Goal: Task Accomplishment & Management: Manage account settings

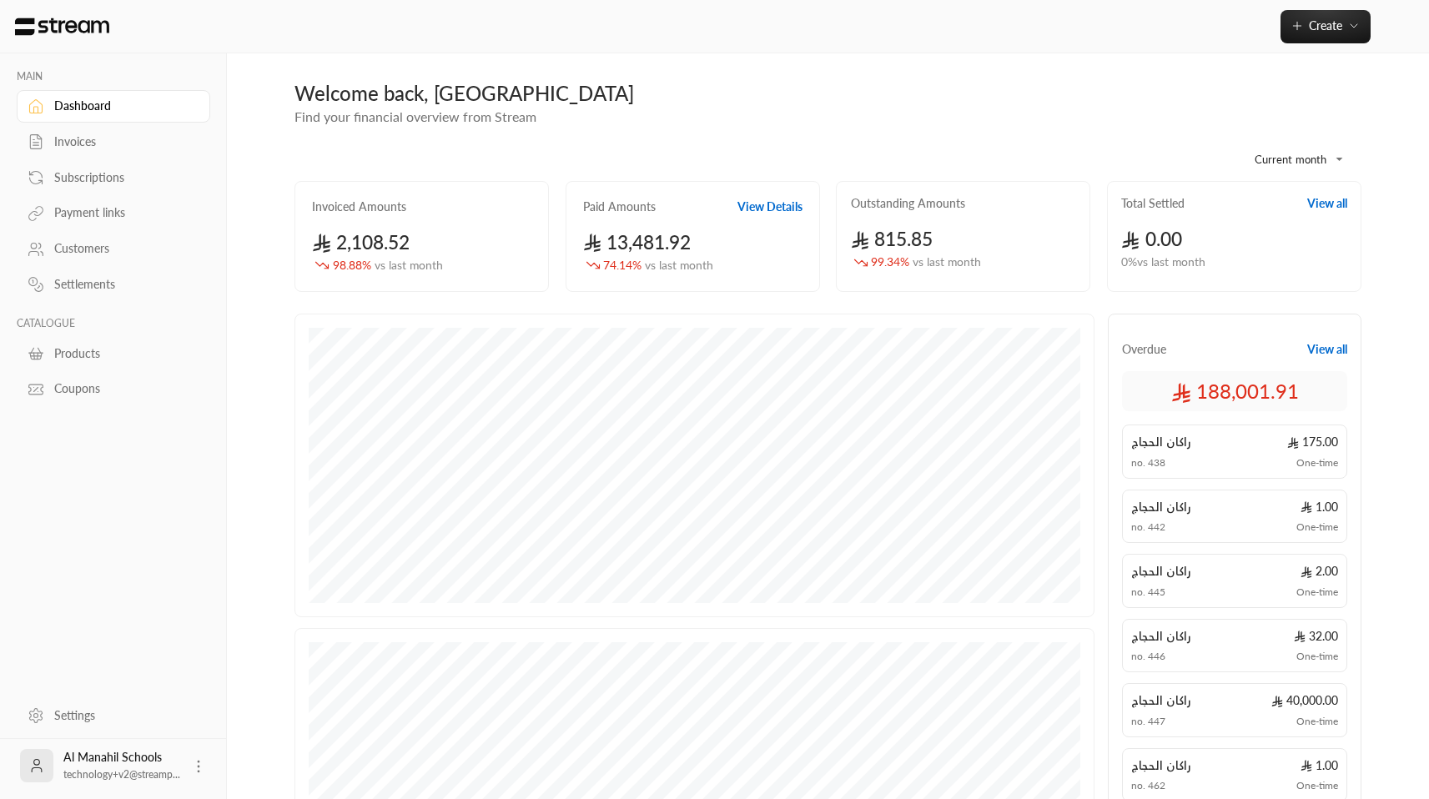
click at [81, 173] on div "Subscriptions" at bounding box center [121, 177] width 135 height 17
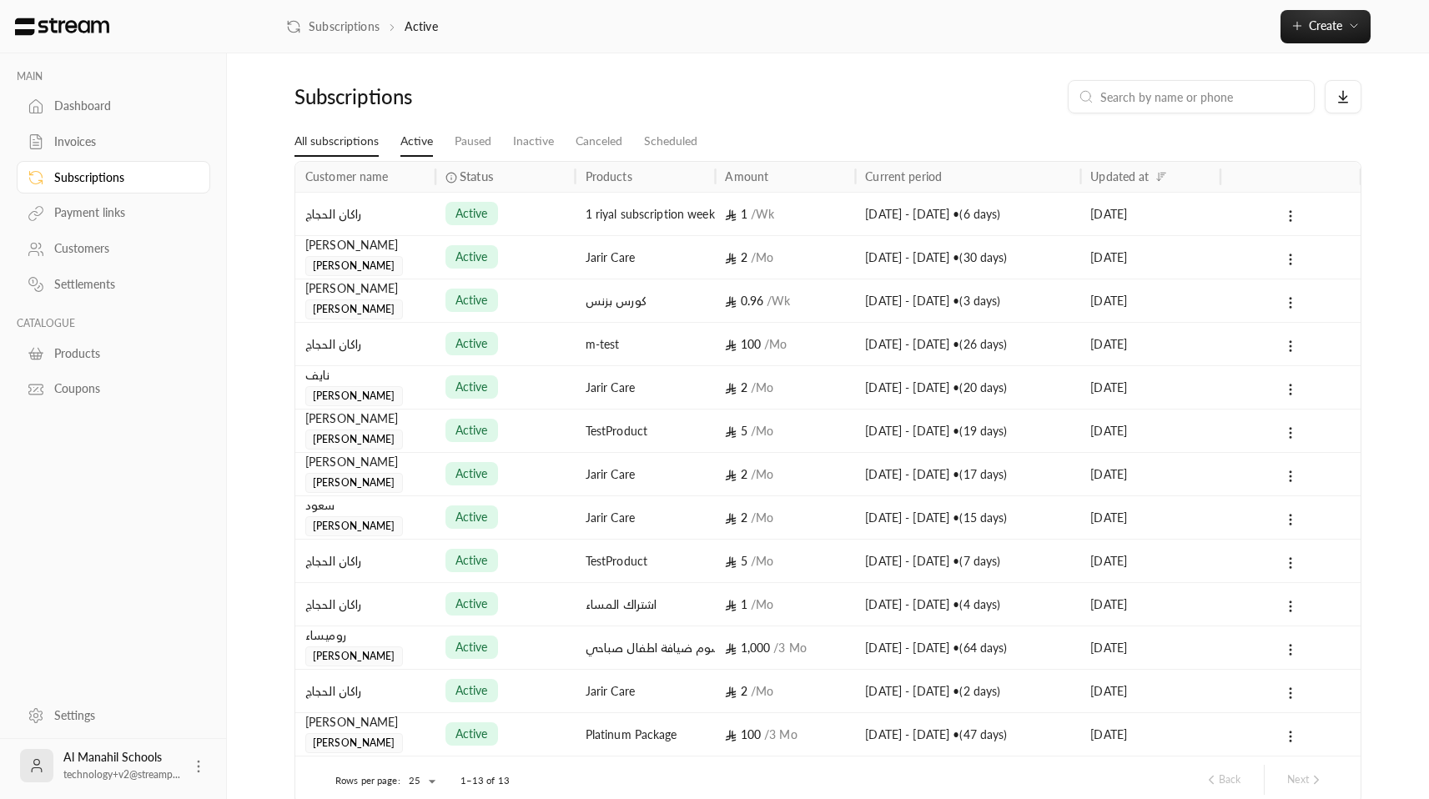
click at [352, 143] on link "All subscriptions" at bounding box center [337, 142] width 84 height 30
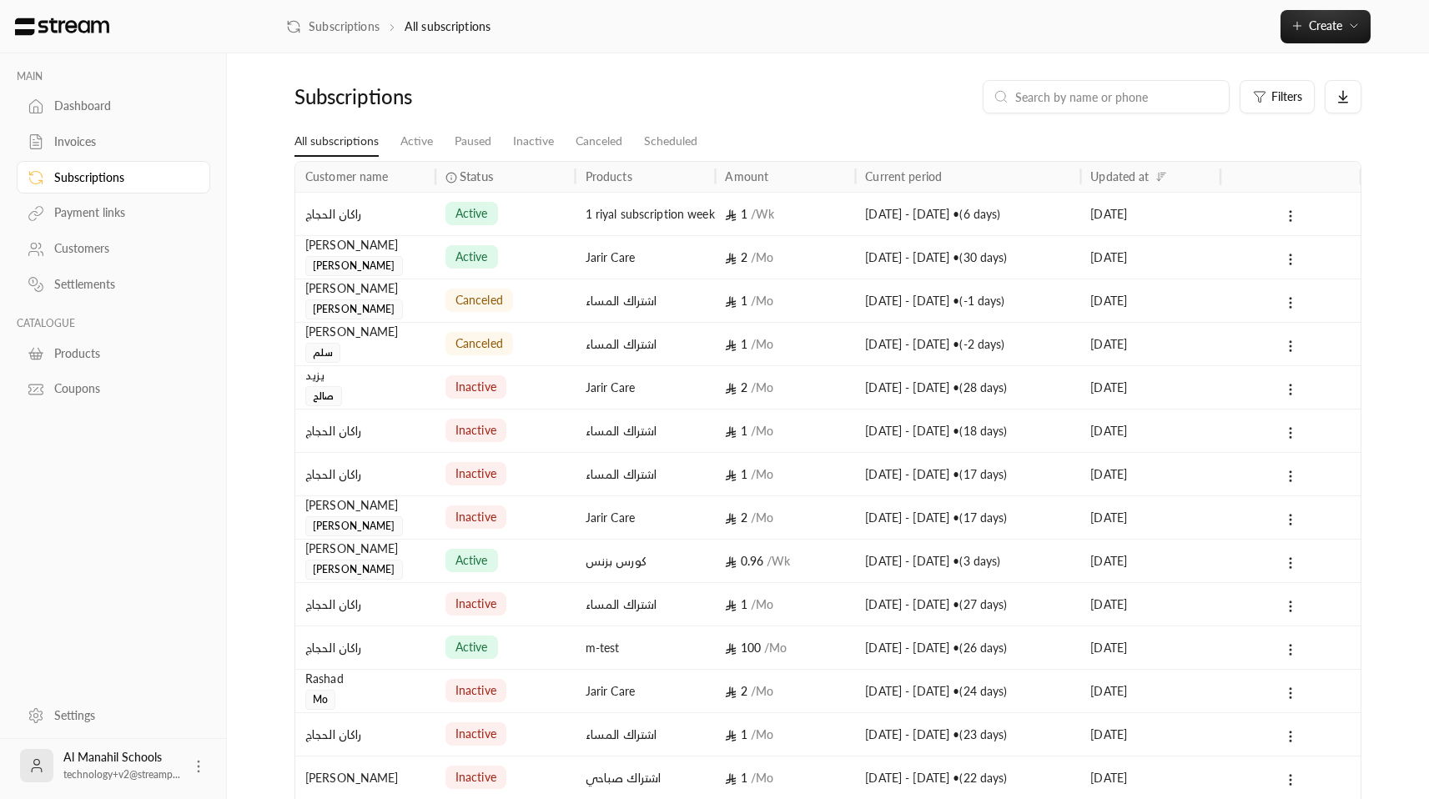
click at [537, 512] on div "inactive" at bounding box center [506, 517] width 120 height 43
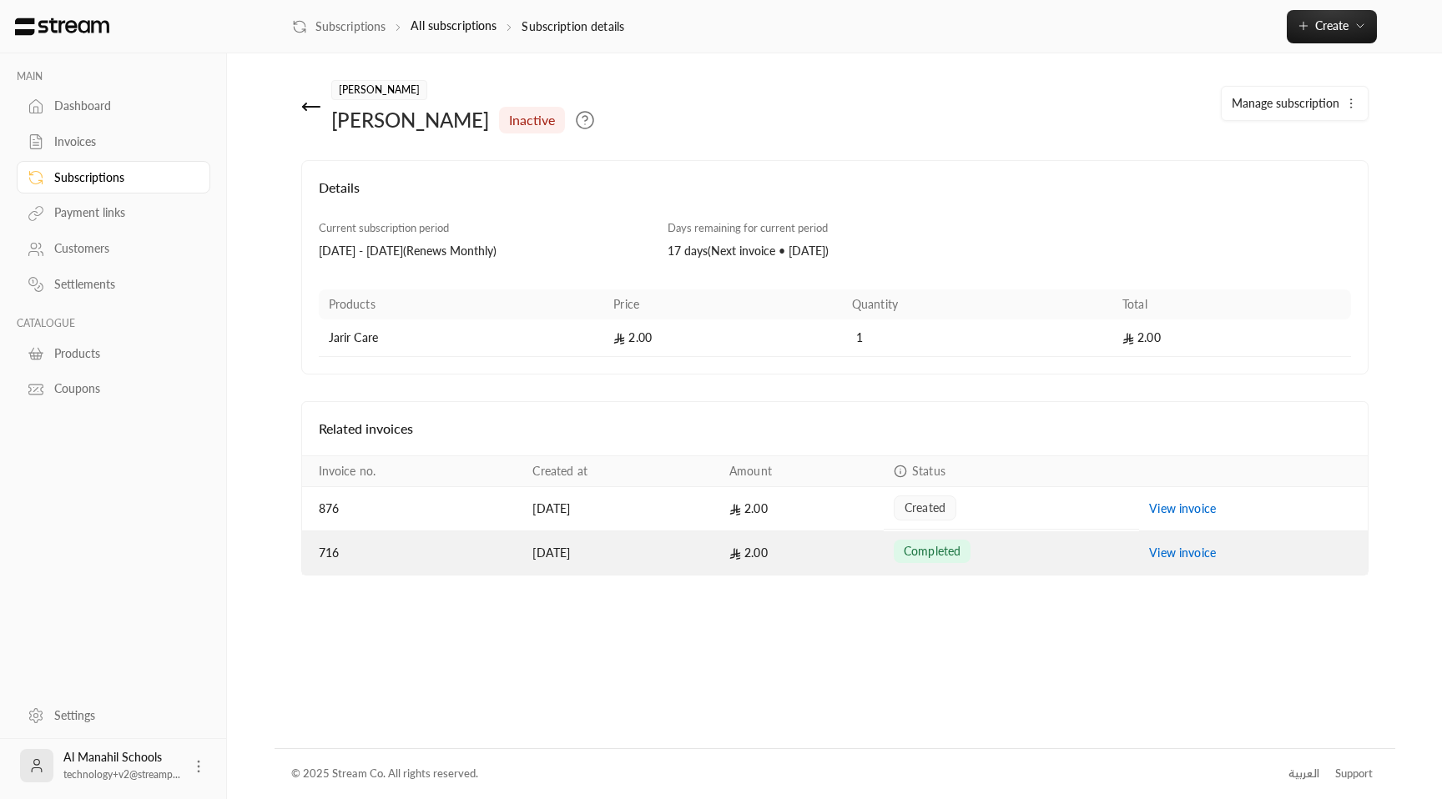
click at [589, 557] on td "[DATE]" at bounding box center [620, 552] width 197 height 43
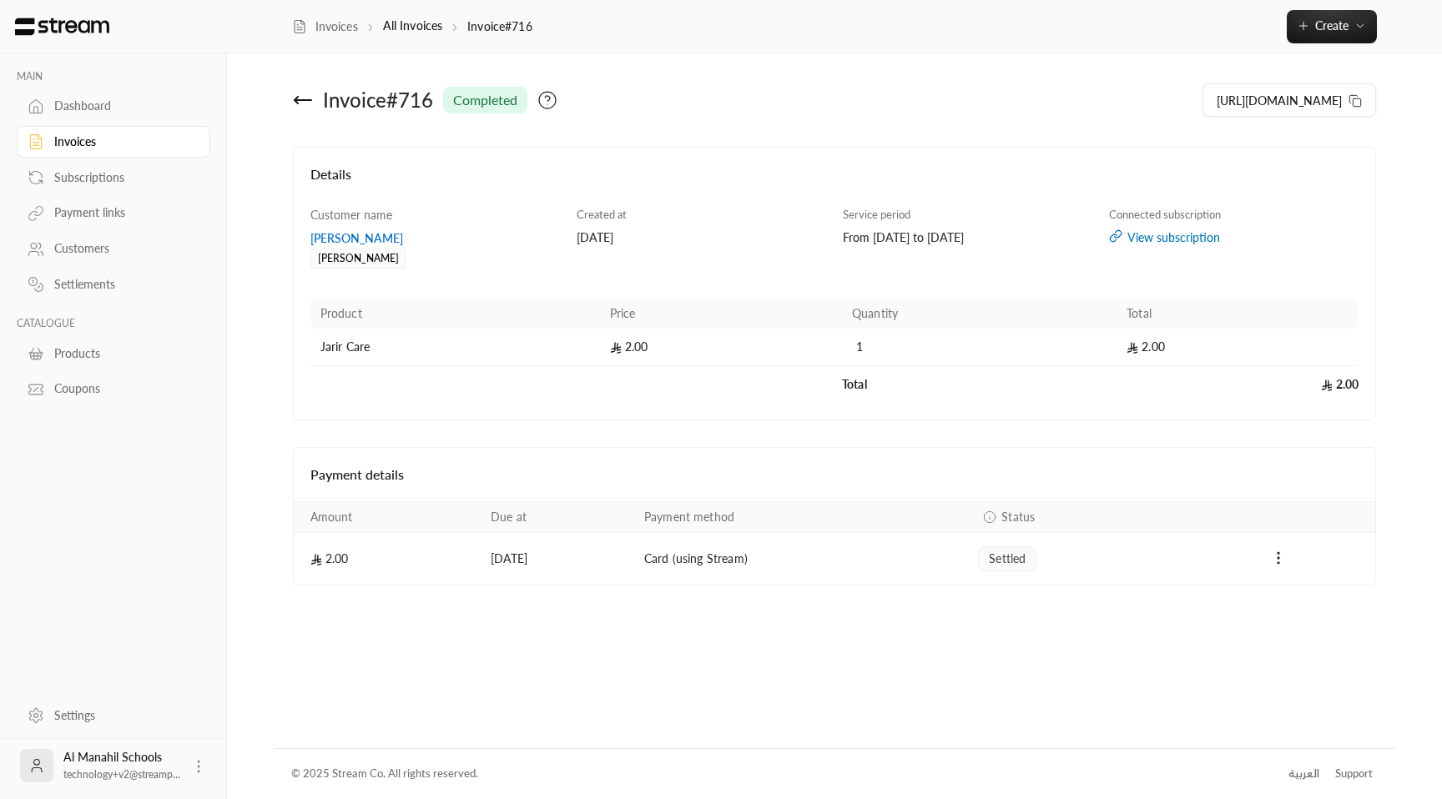
click at [1182, 241] on div "View subscription" at bounding box center [1234, 237] width 250 height 17
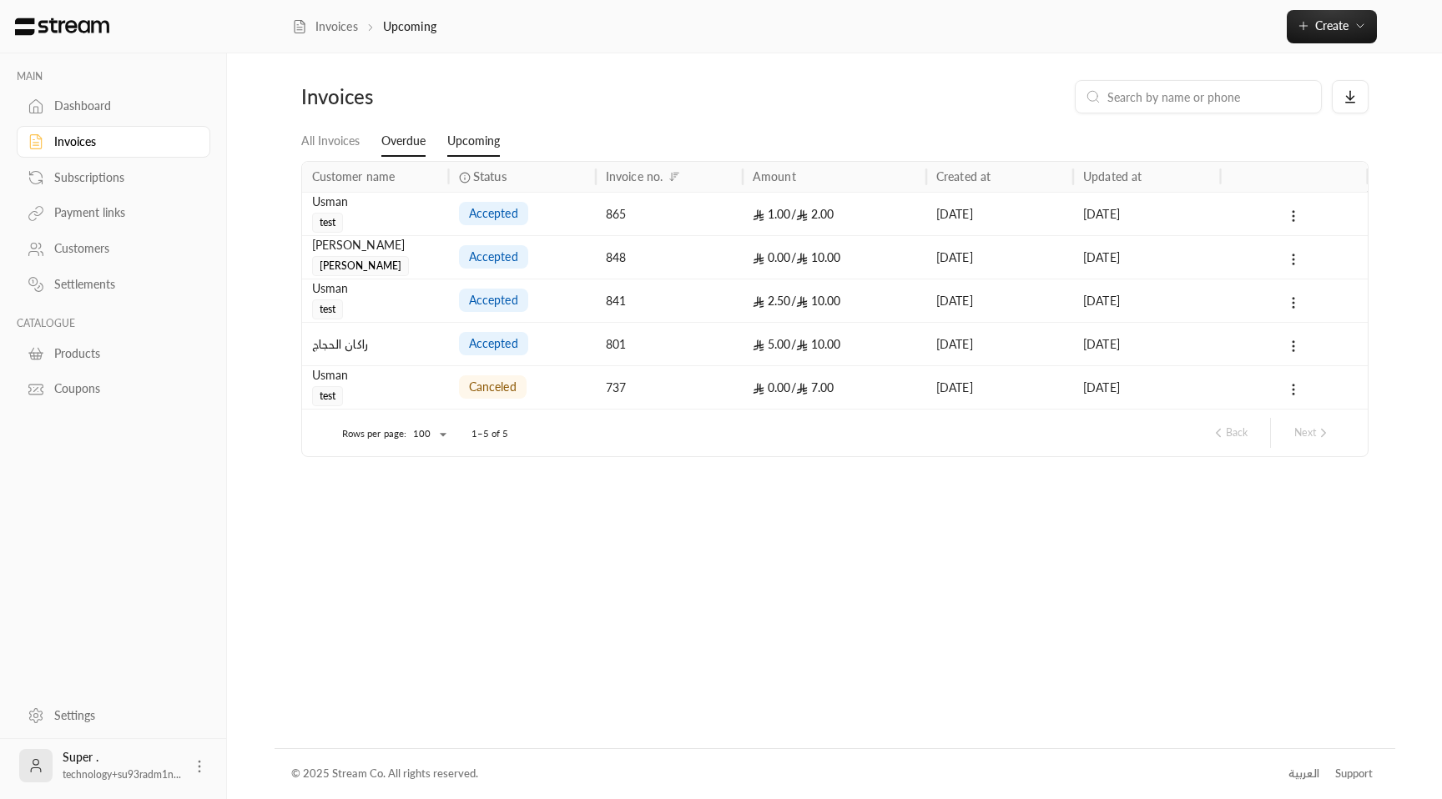
click at [394, 141] on link "Overdue" at bounding box center [403, 142] width 44 height 30
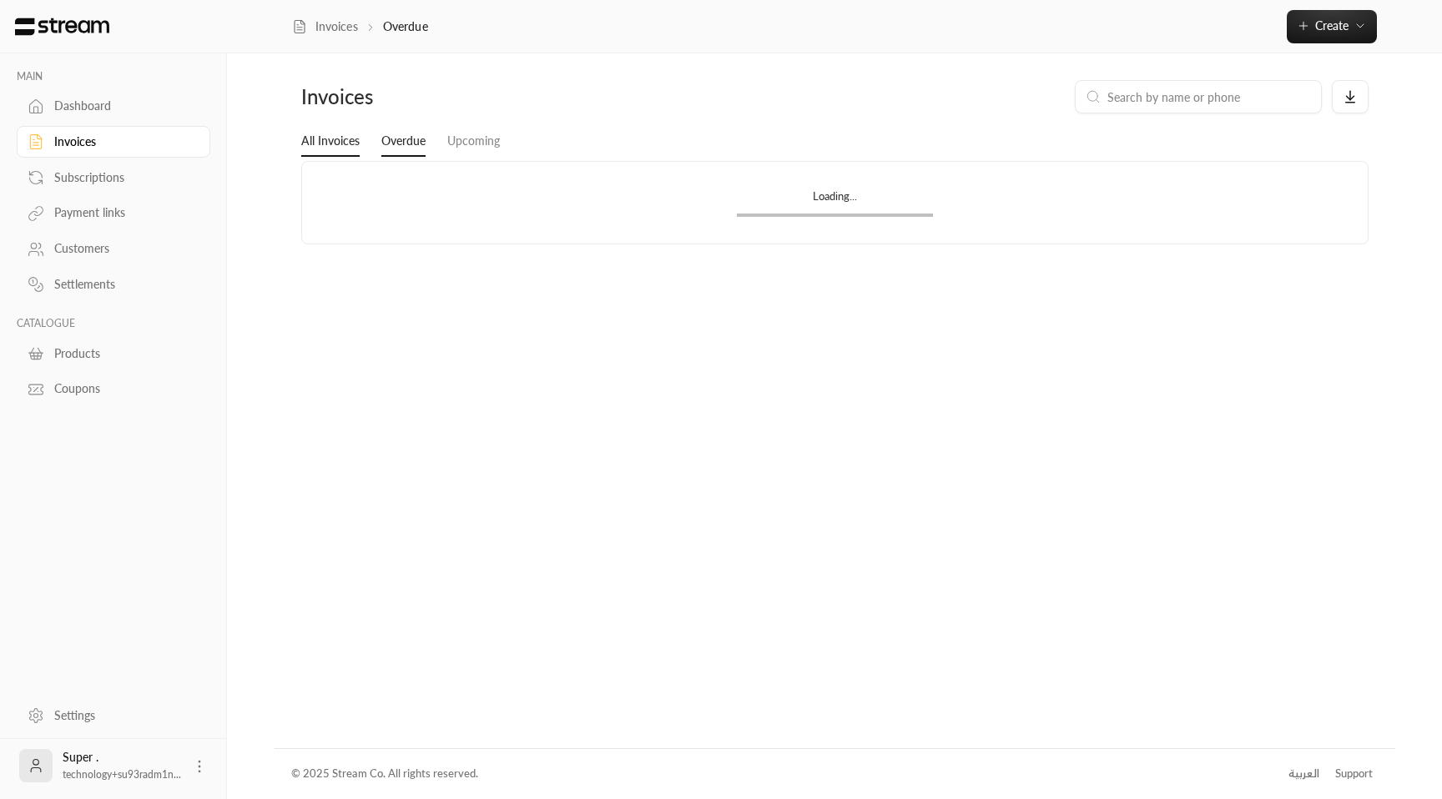
click at [341, 140] on link "All Invoices" at bounding box center [330, 142] width 58 height 30
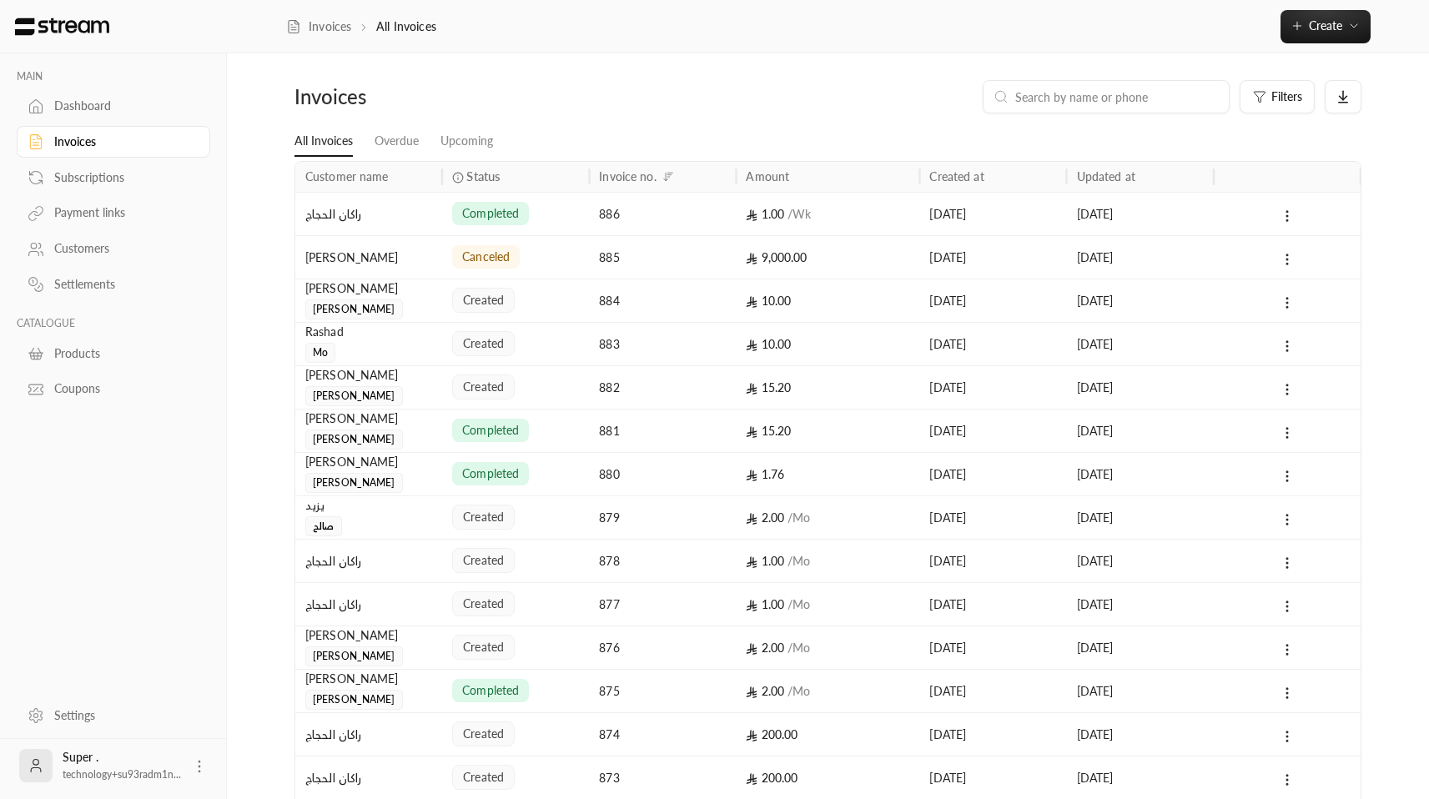
click at [137, 157] on link "Invoices" at bounding box center [114, 142] width 194 height 33
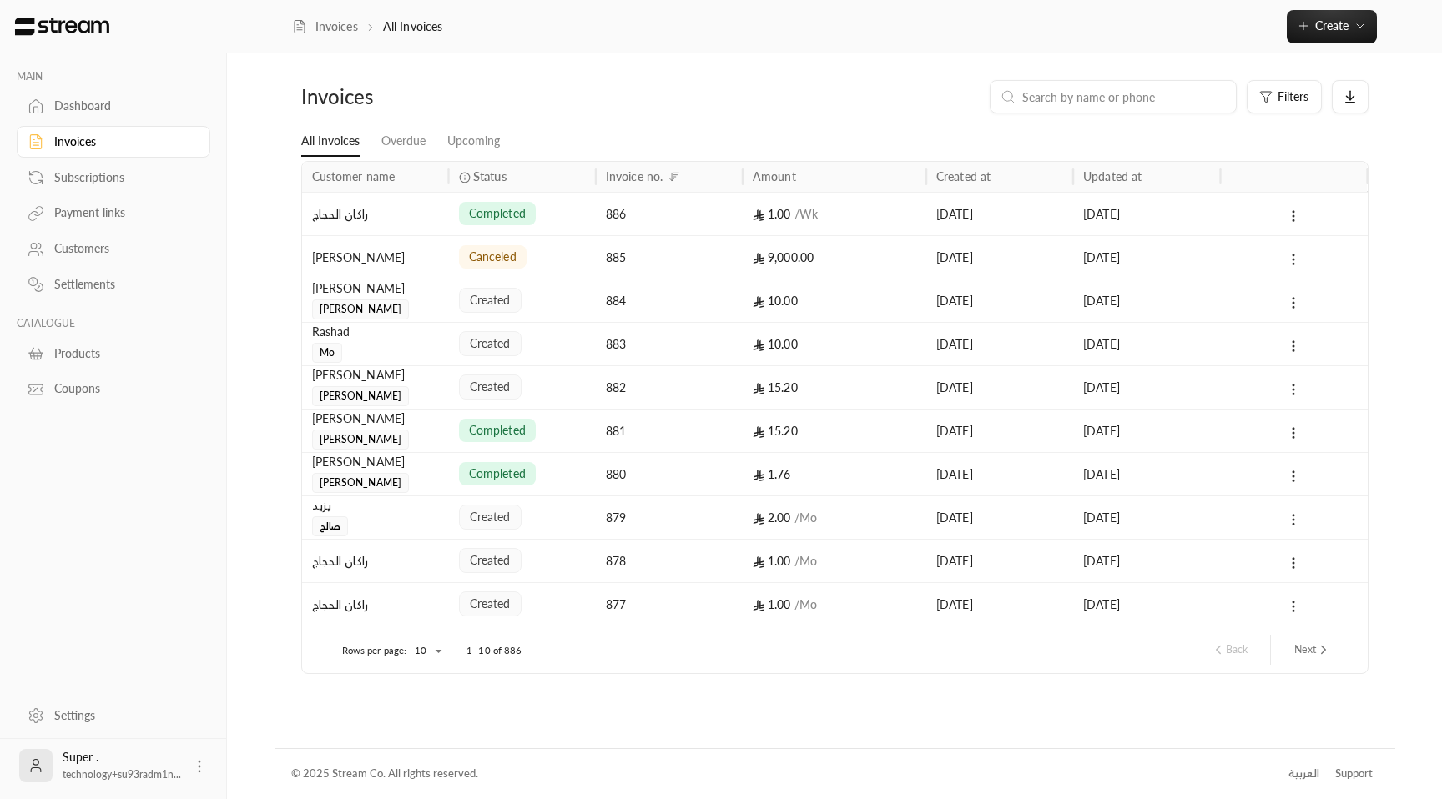
click at [196, 768] on icon at bounding box center [199, 766] width 17 height 17
click at [181, 758] on li "Logout" at bounding box center [173, 766] width 61 height 27
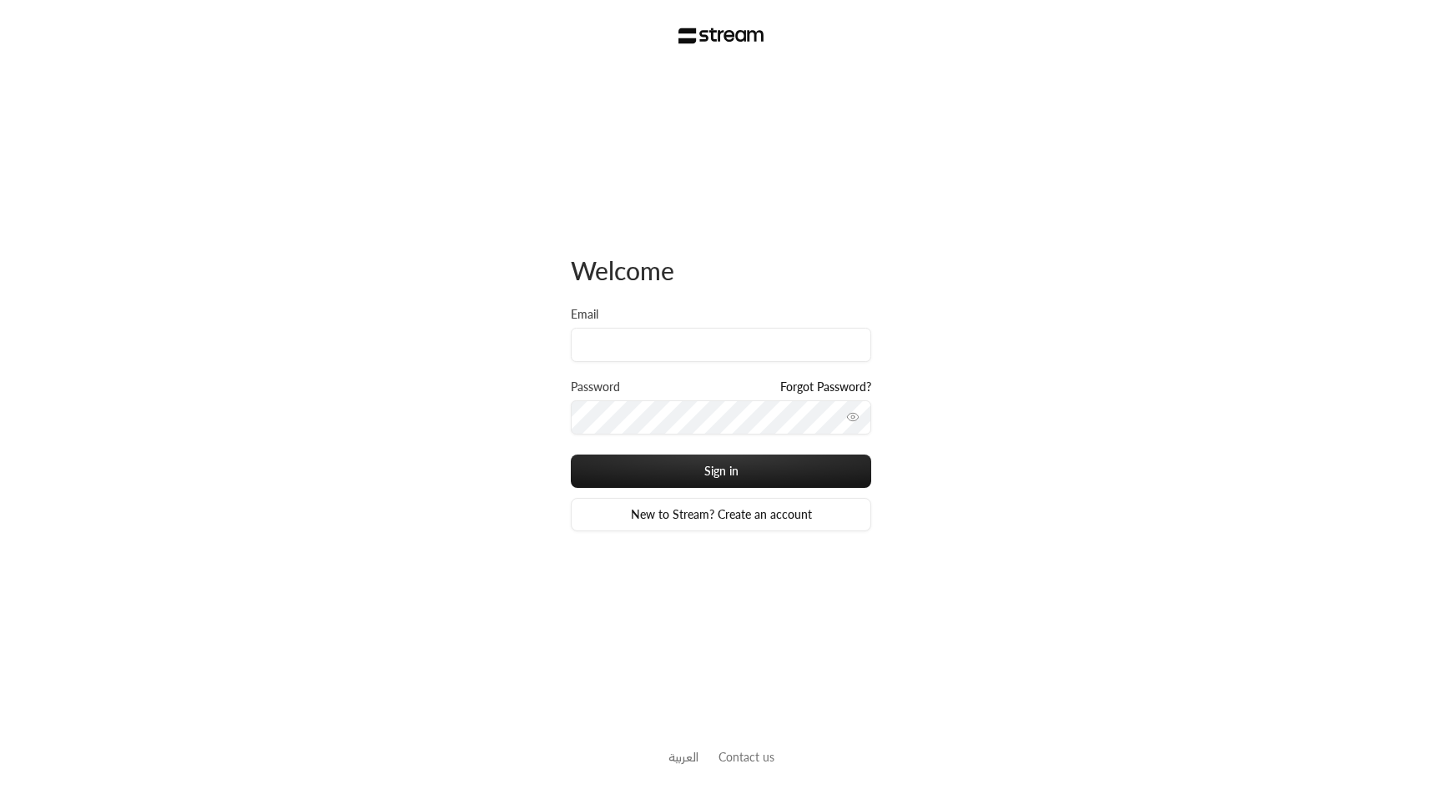
click at [617, 216] on div "Welcome Email Password Forgot Password? Sign in New to Stream? Create an account" at bounding box center [721, 393] width 300 height 644
